Goal: Information Seeking & Learning: Understand process/instructions

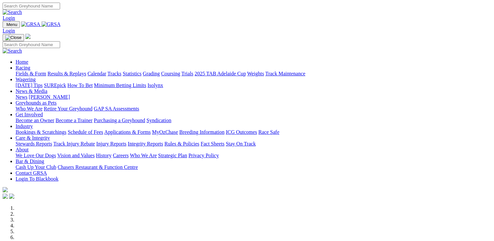
click at [225, 129] on link "Breeding Information" at bounding box center [201, 132] width 45 height 6
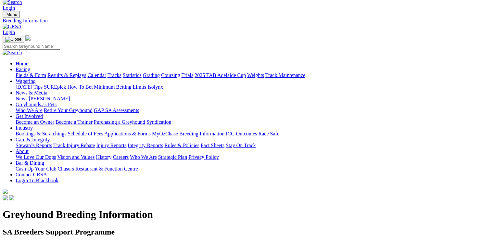
scroll to position [16, 0]
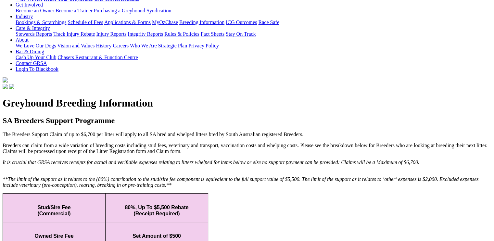
scroll to position [138, 0]
